Goal: Find contact information: Find contact information

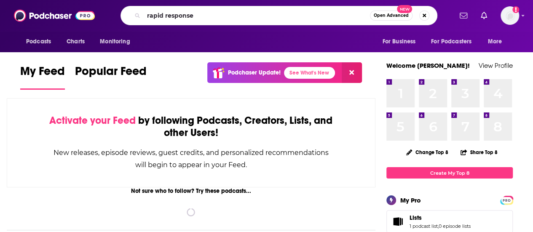
type input "rapid response"
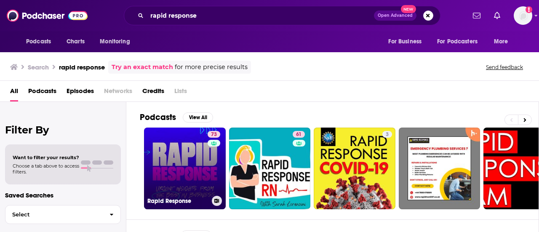
click at [194, 141] on link "73 Rapid Response" at bounding box center [185, 169] width 82 height 82
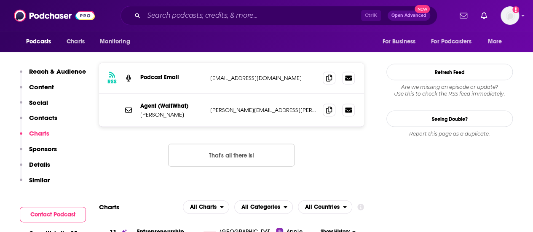
scroll to position [758, 0]
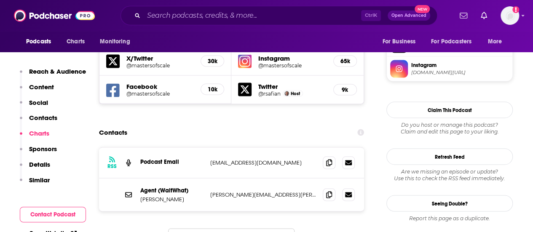
drag, startPoint x: 205, startPoint y: 110, endPoint x: 263, endPoint y: 110, distance: 58.1
click at [0, 0] on div "Podcast Email [EMAIL_ADDRESS][DOMAIN_NAME] [EMAIL_ADDRESS][DOMAIN_NAME]" at bounding box center [0, 0] width 0 height 0
click at [264, 159] on p "[EMAIL_ADDRESS][DOMAIN_NAME]" at bounding box center [263, 162] width 106 height 7
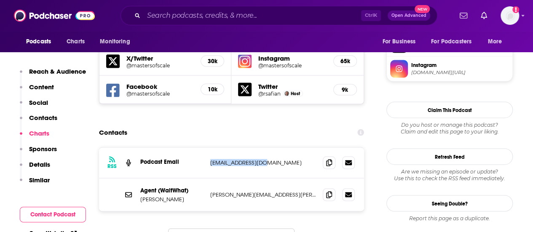
drag, startPoint x: 250, startPoint y: 110, endPoint x: 208, endPoint y: 108, distance: 42.1
click at [208, 147] on div "RSS Podcast Email [EMAIL_ADDRESS][DOMAIN_NAME] [EMAIL_ADDRESS][DOMAIN_NAME]" at bounding box center [231, 162] width 265 height 31
copy p "[EMAIL_ADDRESS][DOMAIN_NAME]"
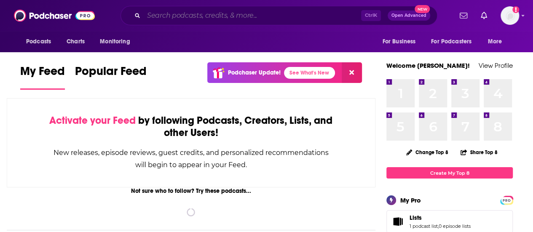
click at [189, 16] on input "Search podcasts, credits, & more..." at bounding box center [252, 15] width 217 height 13
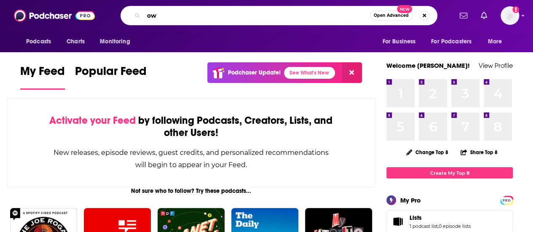
type input "o"
type input "how i built this"
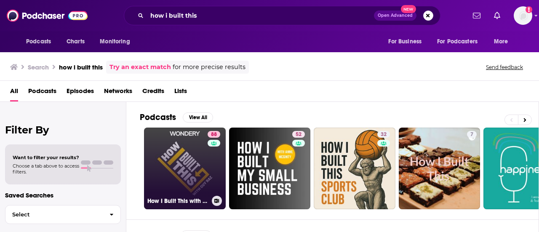
click at [189, 146] on link "88 How I Built This with Guy Raz" at bounding box center [185, 169] width 82 height 82
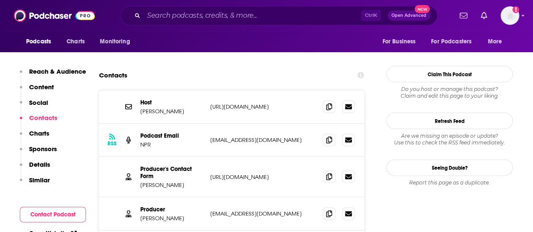
scroll to position [884, 0]
